Goal: Navigation & Orientation: Find specific page/section

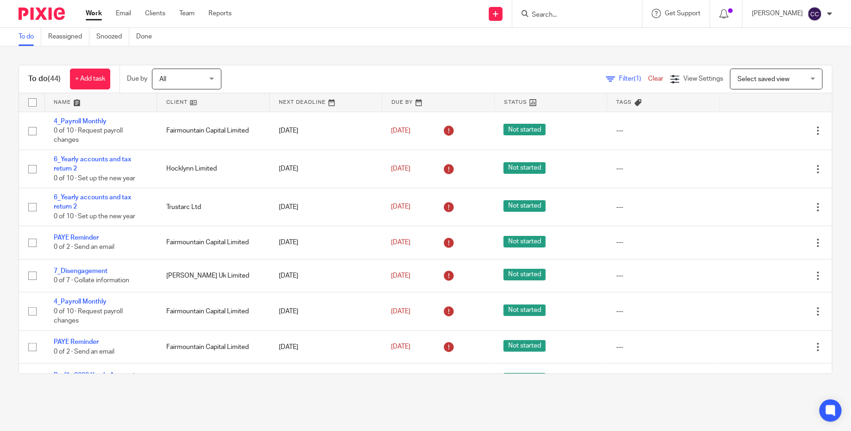
scroll to position [900, 0]
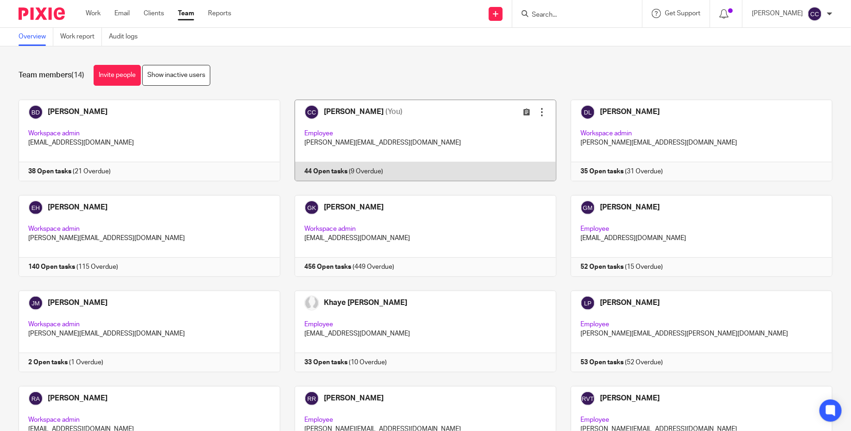
click at [374, 121] on link at bounding box center [418, 141] width 276 height 82
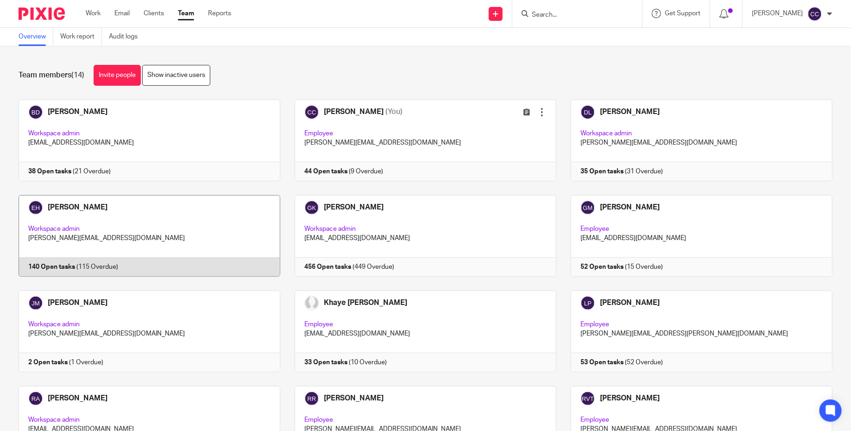
scroll to position [42, 0]
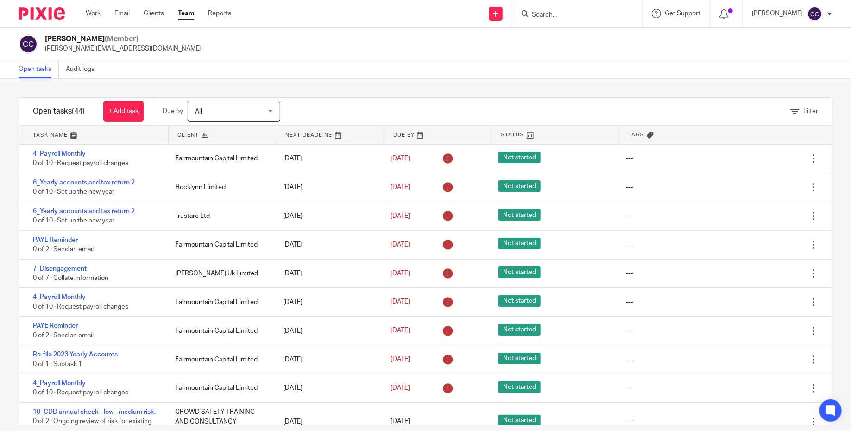
click at [42, 18] on img at bounding box center [42, 13] width 46 height 13
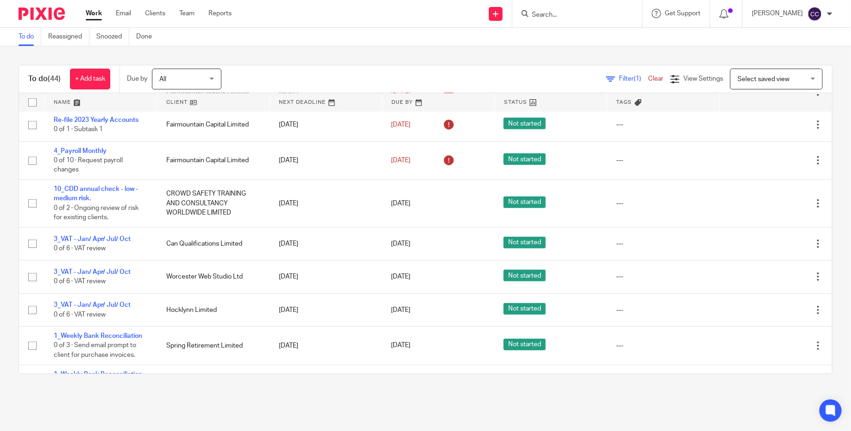
scroll to position [274, 0]
